Goal: Check status: Check status

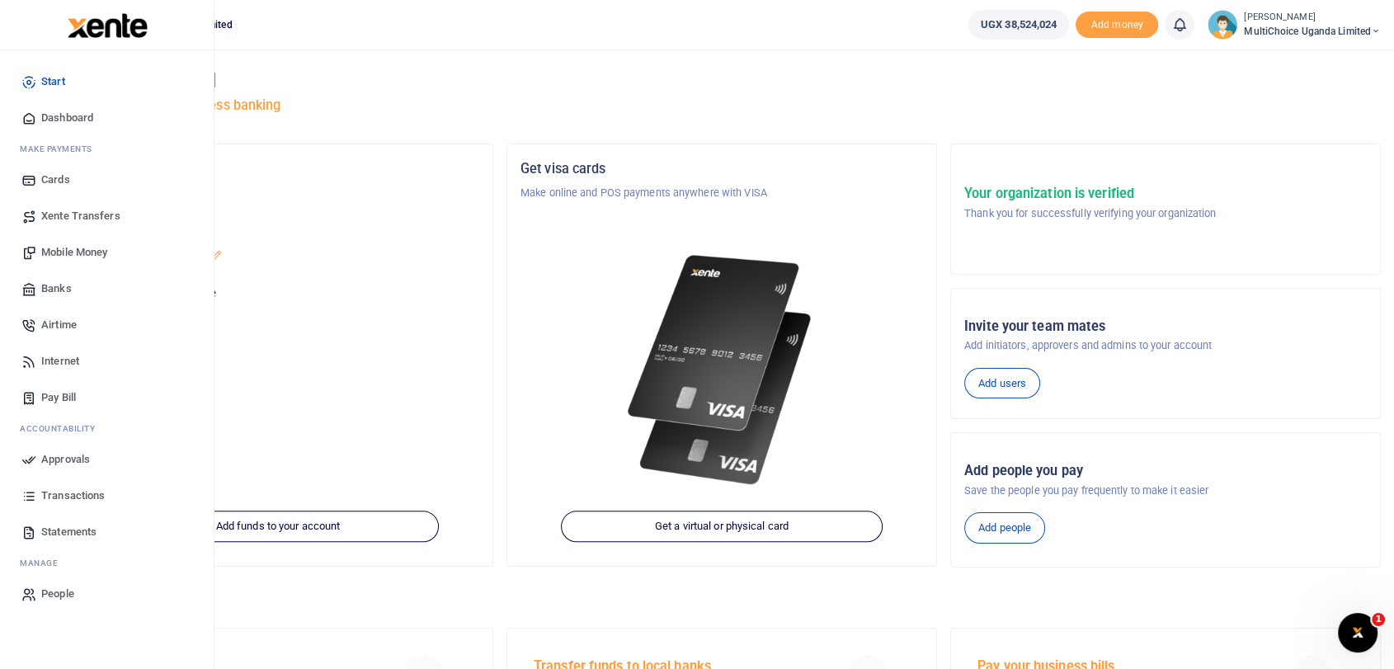
click at [59, 125] on span "Dashboard" at bounding box center [67, 118] width 52 height 16
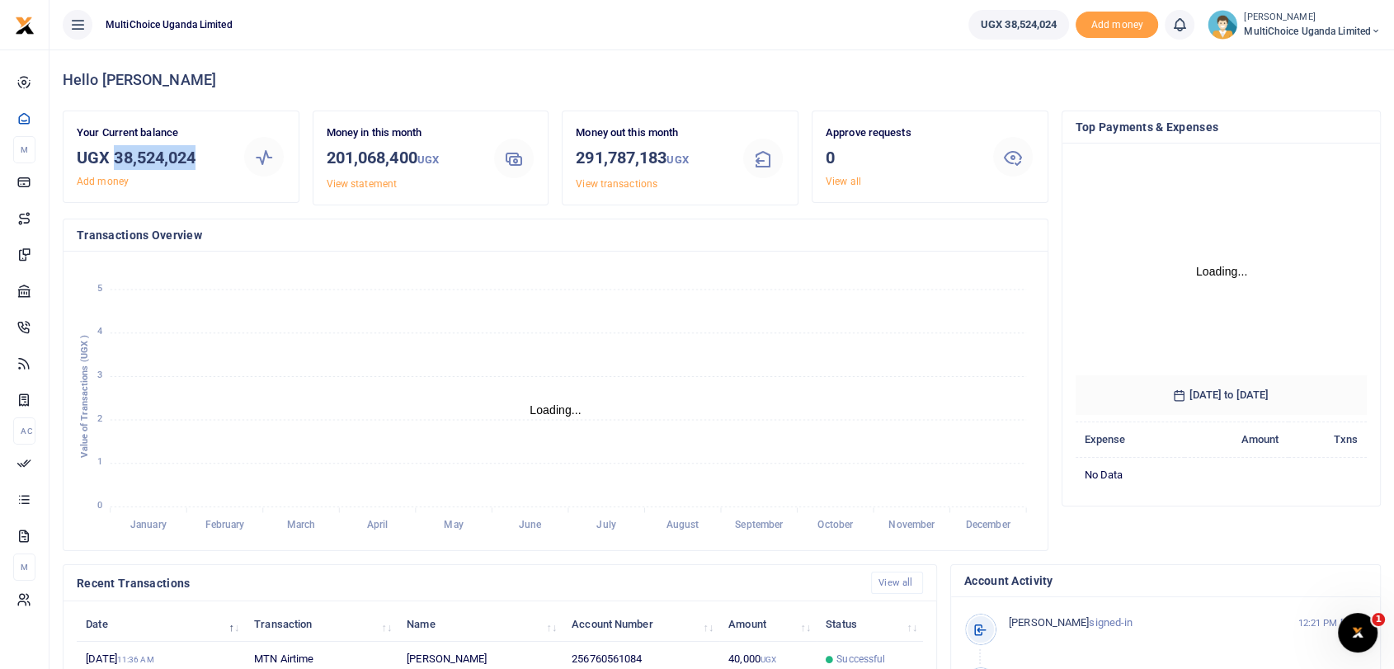
drag, startPoint x: 115, startPoint y: 156, endPoint x: 203, endPoint y: 159, distance: 87.5
click at [203, 159] on h3 "UGX 38,524,024" at bounding box center [153, 157] width 153 height 25
copy h3 "38,524,024"
click at [1260, 27] on span "MultiChoice Uganda Limited" at bounding box center [1312, 31] width 137 height 15
click at [1290, 58] on link "Switch accounts" at bounding box center [1305, 60] width 144 height 23
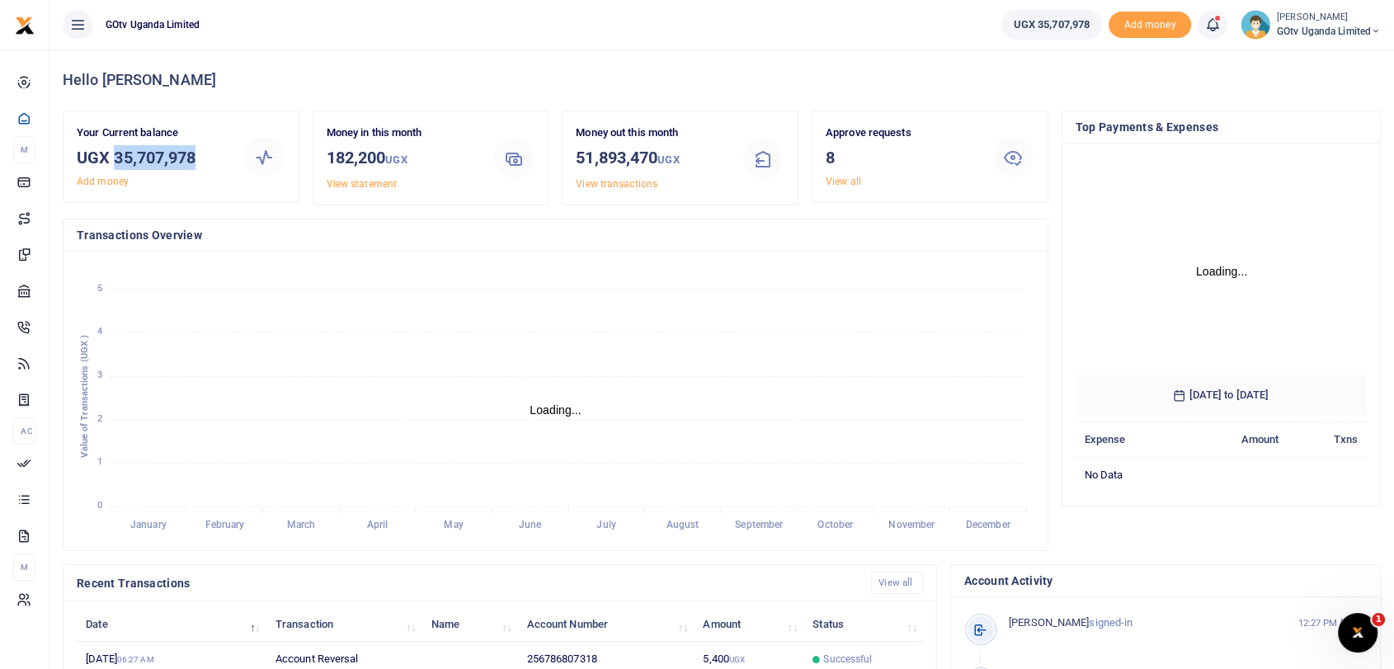
drag, startPoint x: 113, startPoint y: 153, endPoint x: 198, endPoint y: 156, distance: 85.0
click at [198, 156] on h3 "UGX 35,707,978" at bounding box center [153, 157] width 153 height 25
copy h3 "35,707,978"
click at [855, 177] on link "View all" at bounding box center [843, 182] width 35 height 12
